Goal: Information Seeking & Learning: Learn about a topic

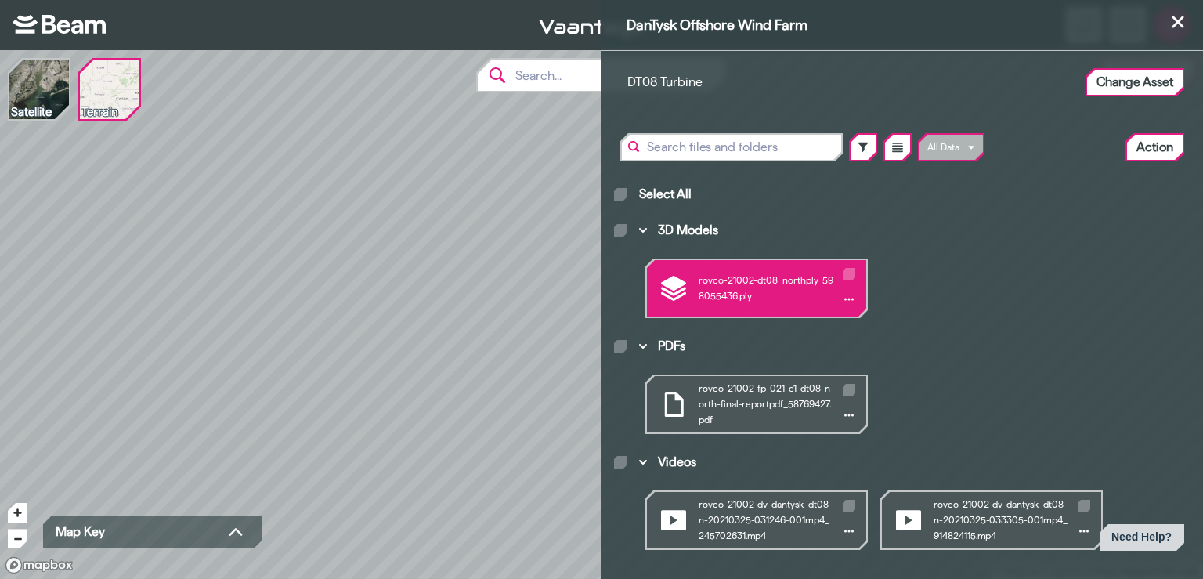
click at [849, 272] on icon "3D Models" at bounding box center [849, 273] width 8 height 5
click at [847, 271] on input "3D Models" at bounding box center [846, 270] width 1 height 1
checkbox input "true"
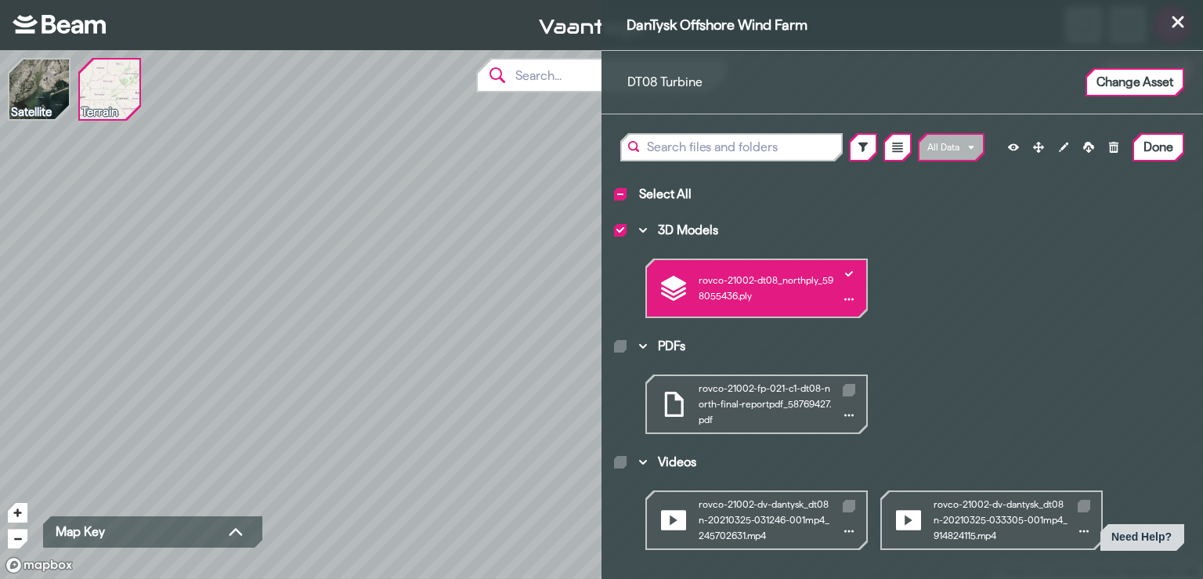
click at [848, 272] on icon "3D Models" at bounding box center [849, 273] width 8 height 5
click at [847, 271] on input "3D Models" at bounding box center [846, 270] width 1 height 1
checkbox input "false"
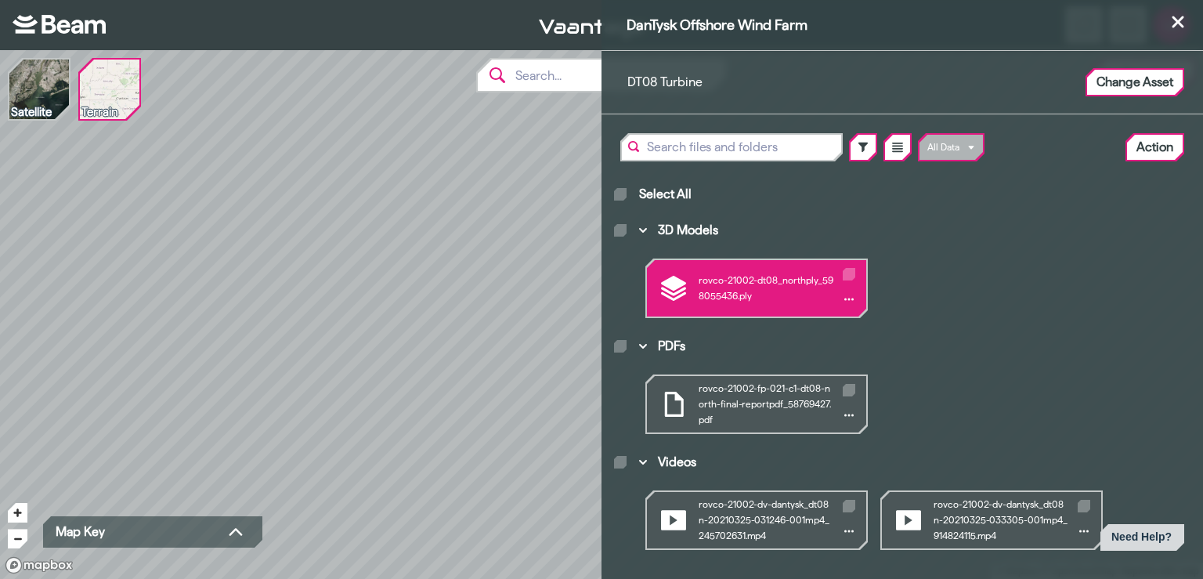
click at [721, 302] on div "rovco-21002-dt08_northply_598055436.ply" at bounding box center [756, 288] width 219 height 56
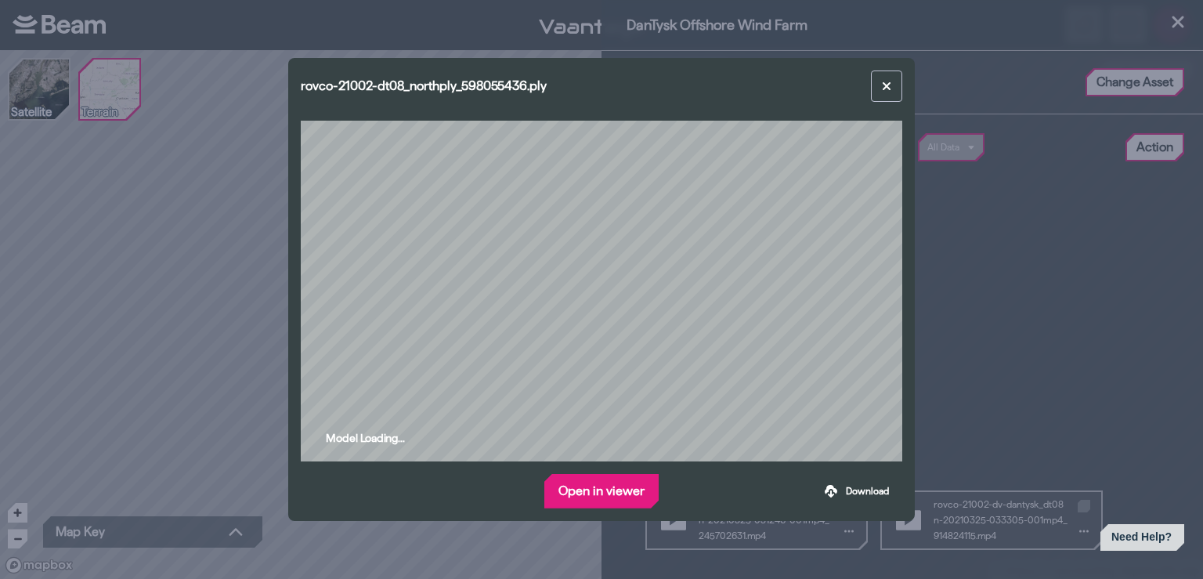
click at [599, 491] on button "Open in viewer" at bounding box center [601, 490] width 111 height 31
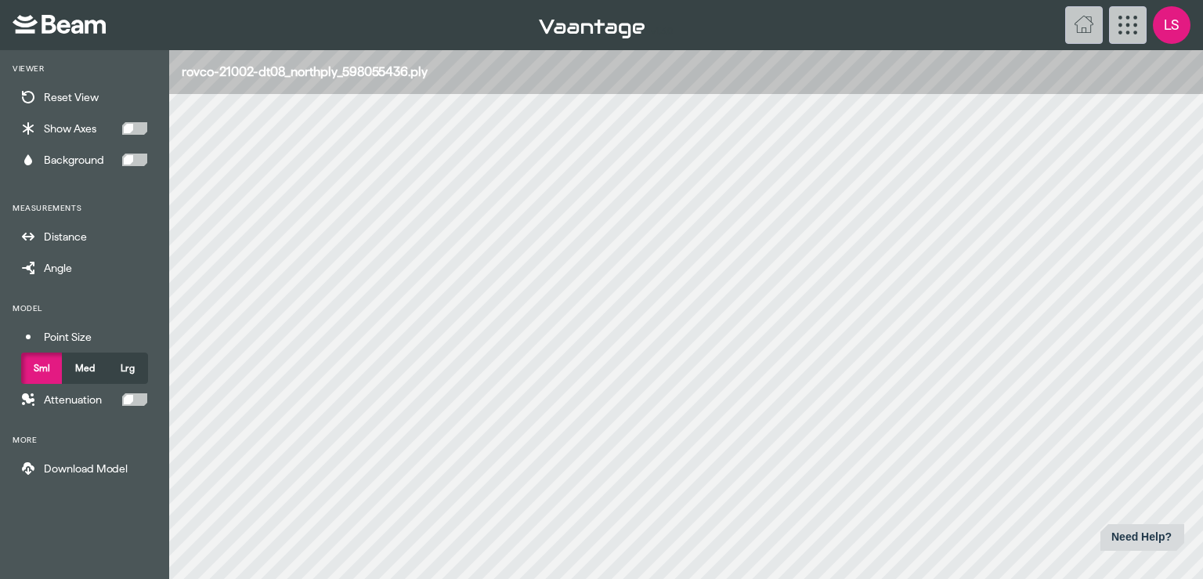
click at [1202, 186] on html "v 1.3.0 LS Viewer Reset View Show Axes Background Measurements Distance Angle M…" at bounding box center [601, 289] width 1203 height 579
click at [38, 237] on div "Distance" at bounding box center [84, 236] width 169 height 31
click at [42, 266] on div "Angle" at bounding box center [84, 267] width 169 height 31
click at [573, 28] on img at bounding box center [592, 29] width 106 height 19
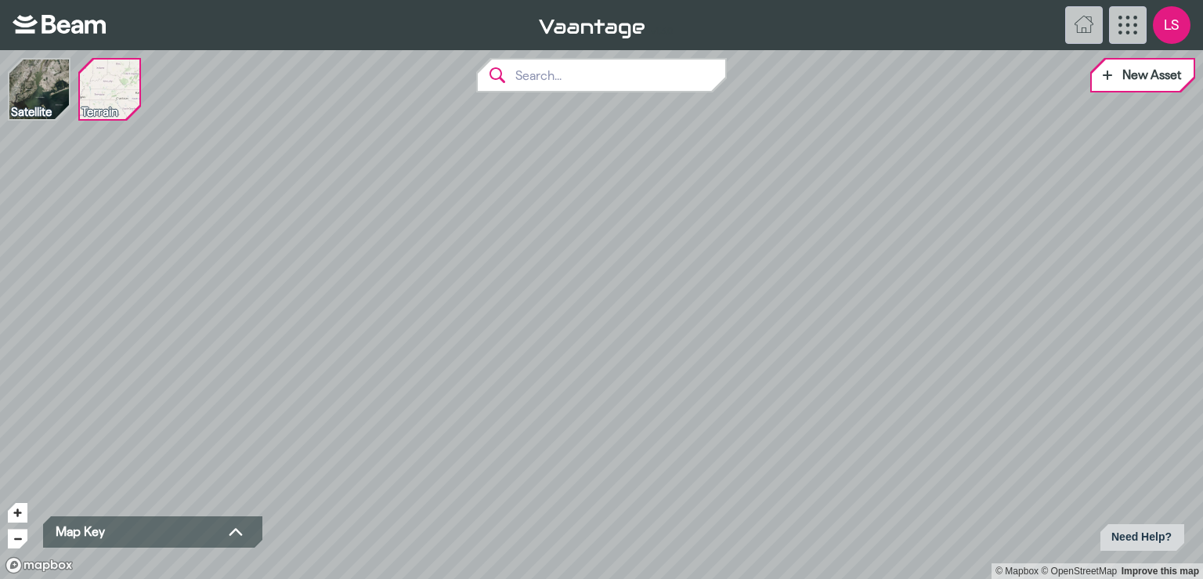
click at [689, 0] on html "v 1.3.0 LS © Mapbox © OpenStreetMap Improve this map Satellite Terrain New Asse…" at bounding box center [601, 289] width 1203 height 579
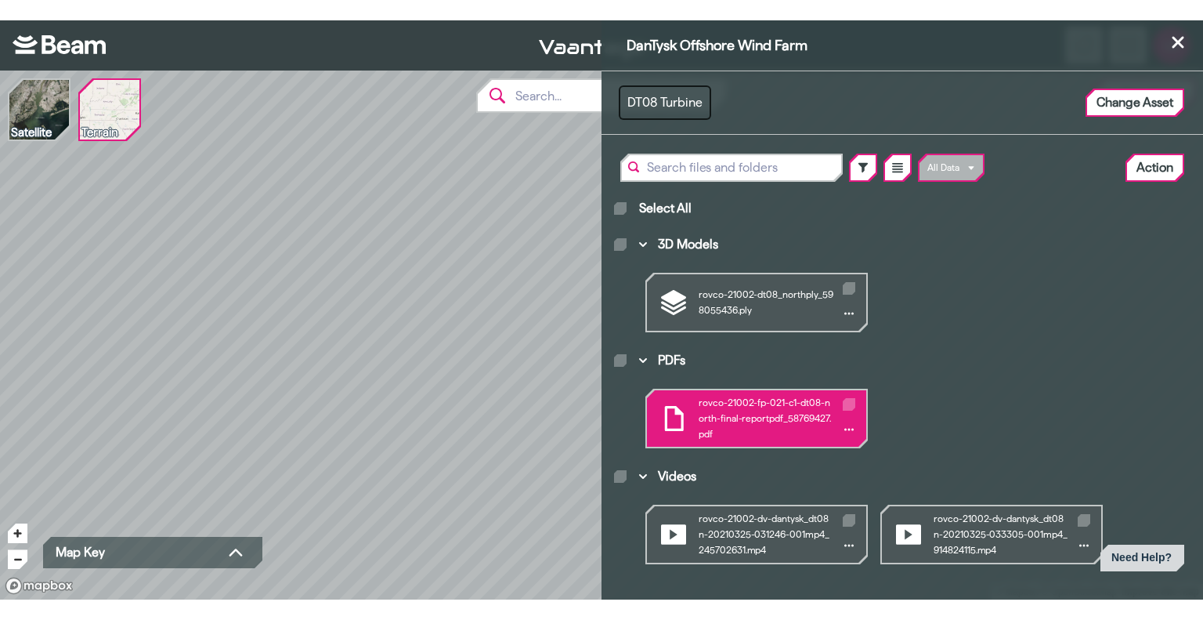
scroll to position [8, 0]
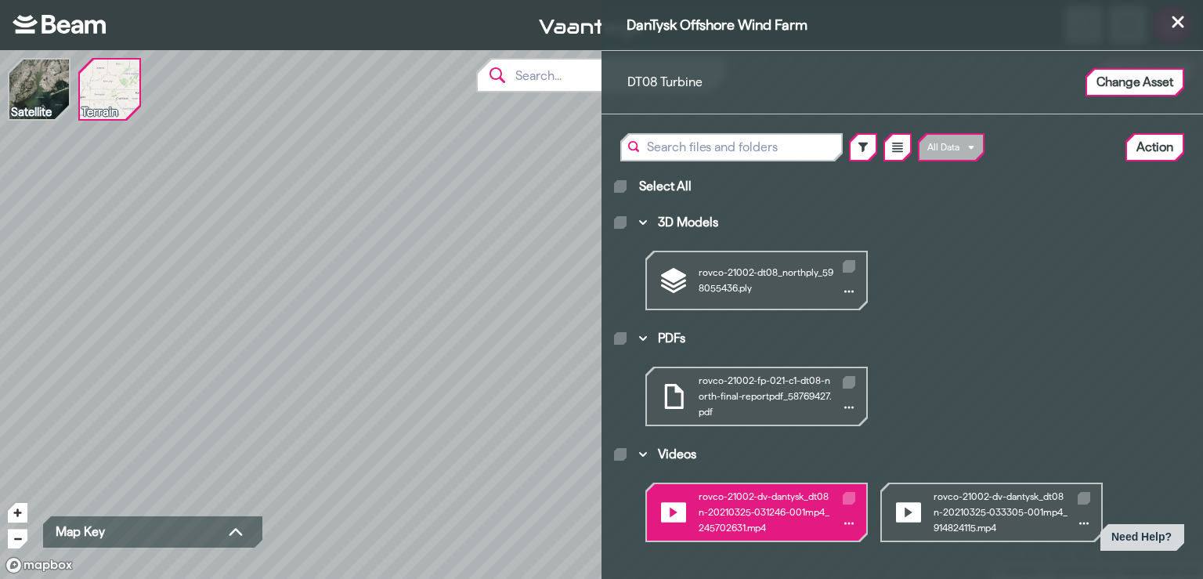
click at [724, 518] on div "rovco-21002-dv-dantysk_dt08n-20210325-031246-001mp4_245702631.mp4" at bounding box center [756, 512] width 219 height 56
click at [771, 578] on div "DanTysk Offshore Wind Farm DT08 Turbine Change Asset All Data Action Select All…" at bounding box center [601, 579] width 1203 height 0
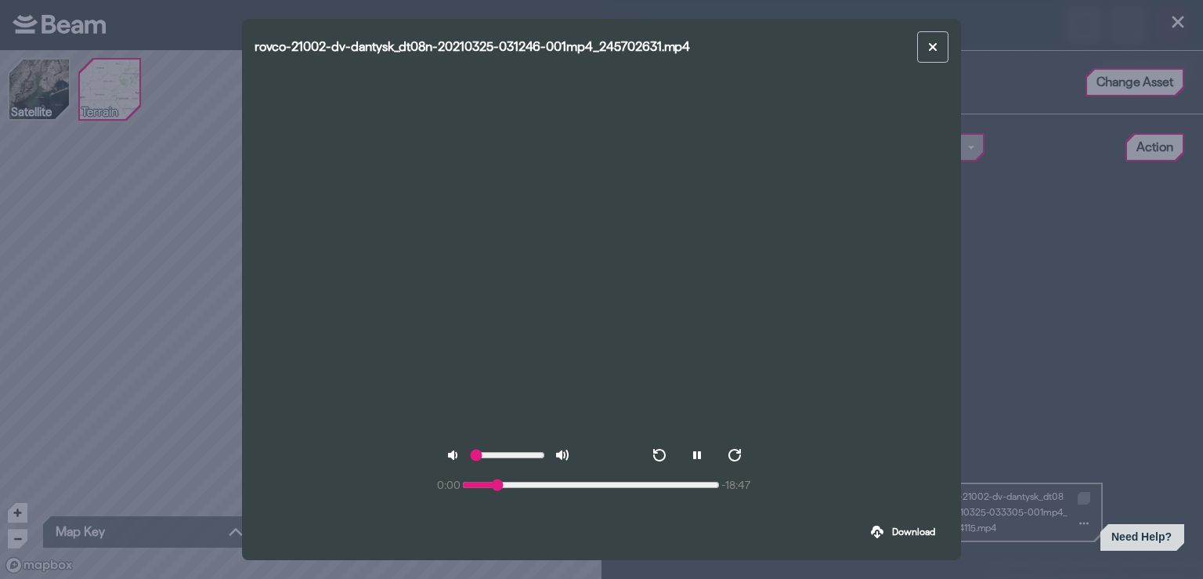
click at [497, 486] on input "range" at bounding box center [591, 485] width 258 height 13
click at [531, 486] on input "range" at bounding box center [587, 485] width 261 height 13
type input "306"
click at [927, 43] on icon at bounding box center [933, 47] width 13 height 13
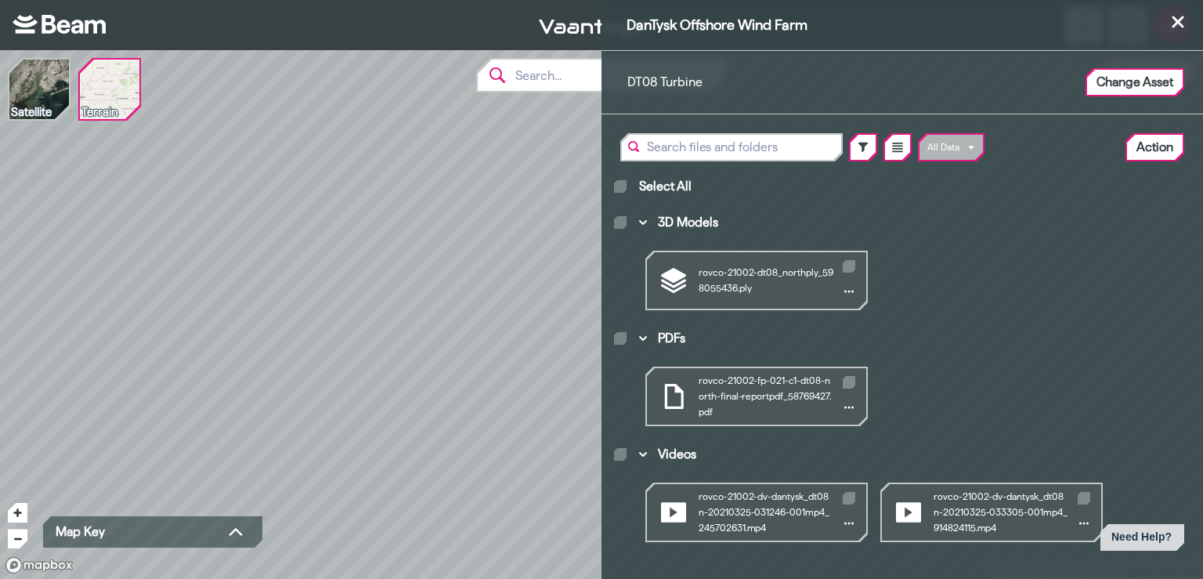
click at [503, 219] on div "DanTysk Offshore Wind Farm DT08 Turbine Change Asset All Data Action Select All…" at bounding box center [601, 289] width 1203 height 579
